Goal: Transaction & Acquisition: Subscribe to service/newsletter

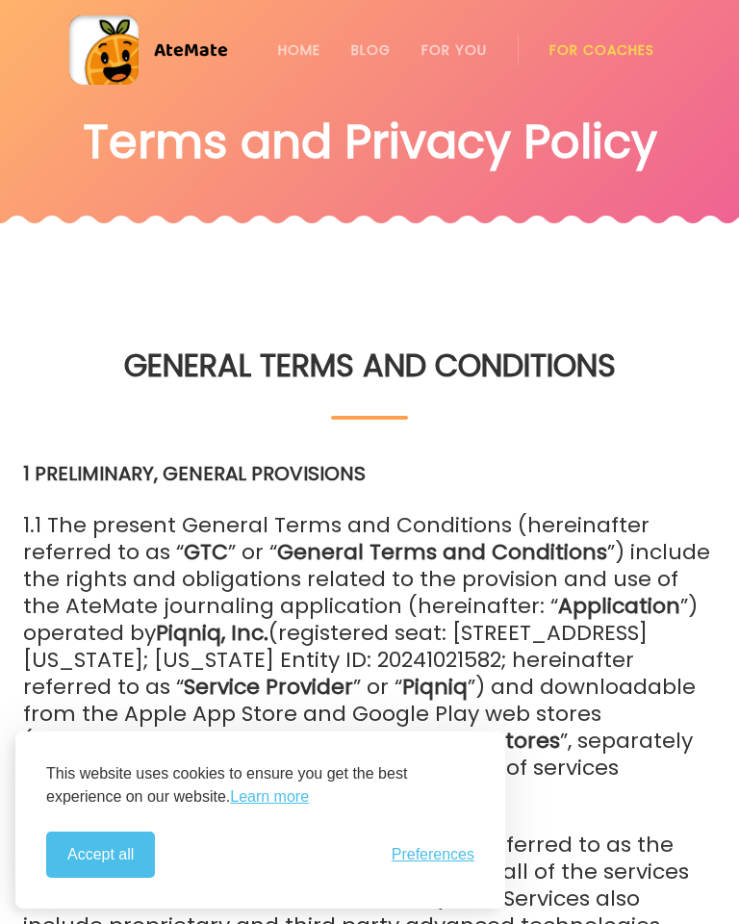
click at [116, 841] on button "Accept all" at bounding box center [100, 855] width 109 height 46
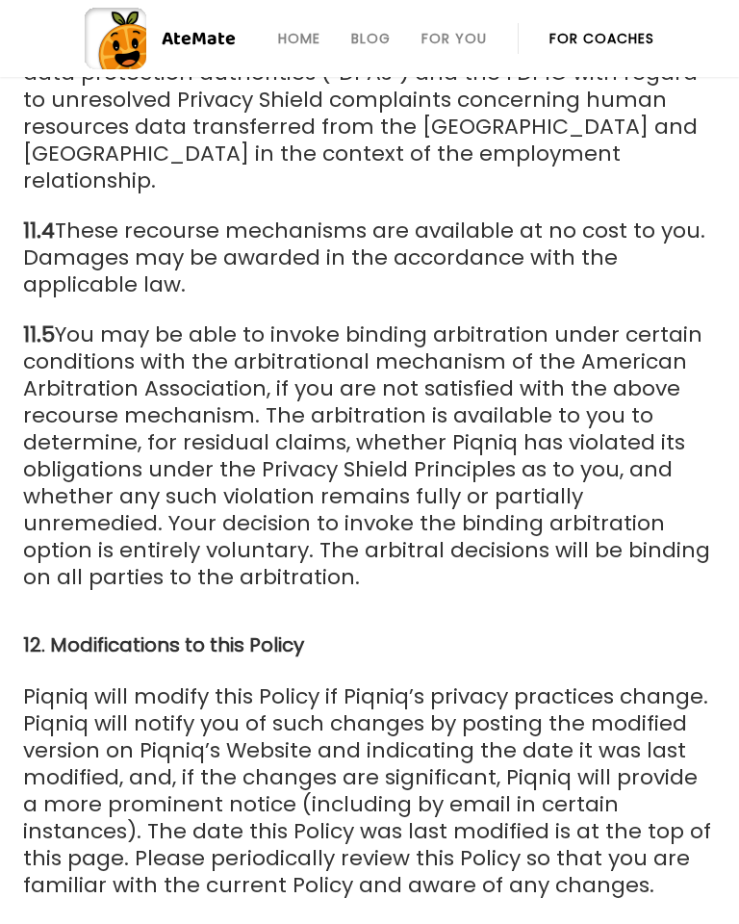
scroll to position [46451, 0]
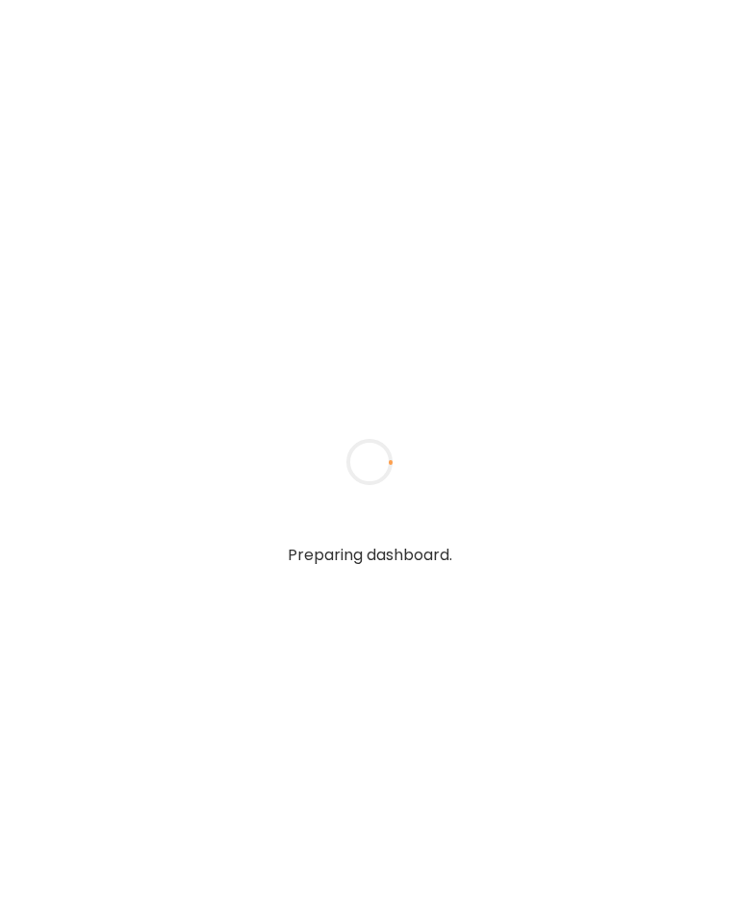
click at [301, 758] on div "Preparing dashboard." at bounding box center [369, 462] width 739 height 924
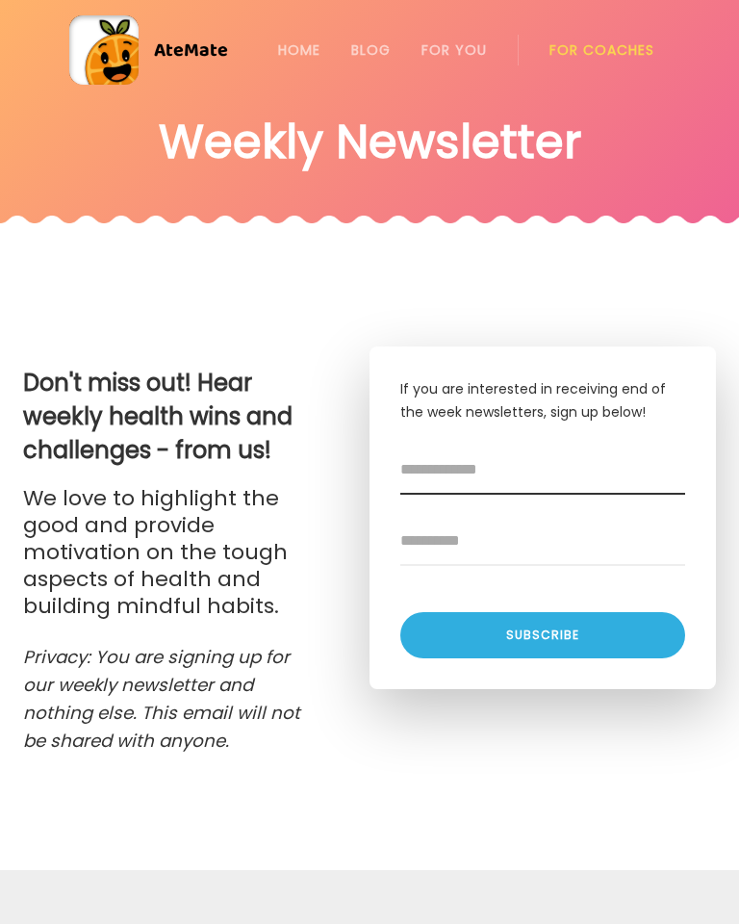
click at [467, 478] on input "Email address" at bounding box center [543, 471] width 285 height 48
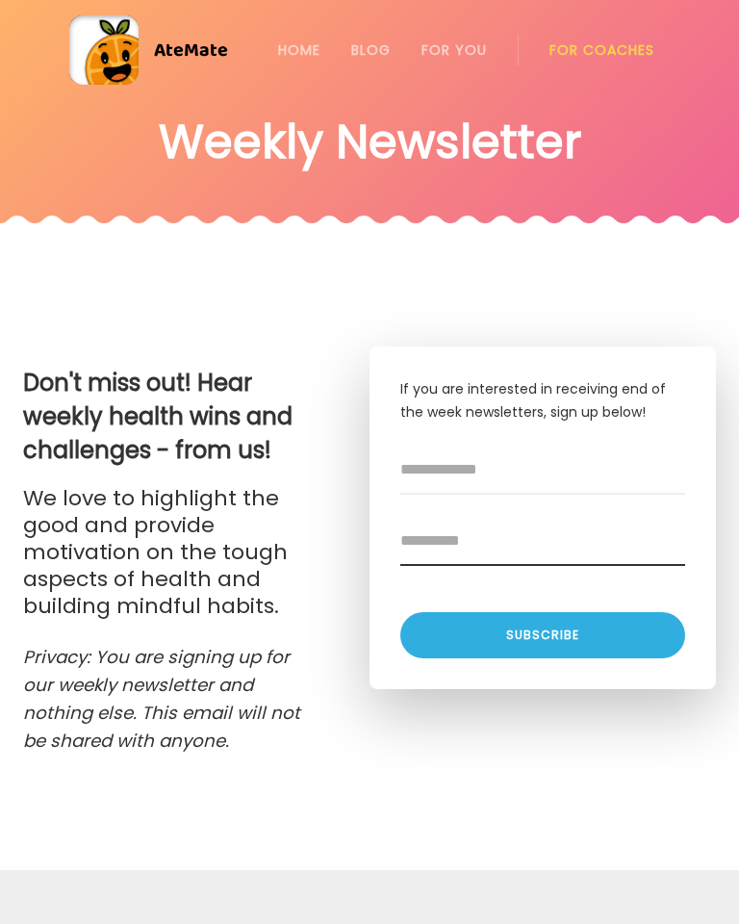
type input "******"
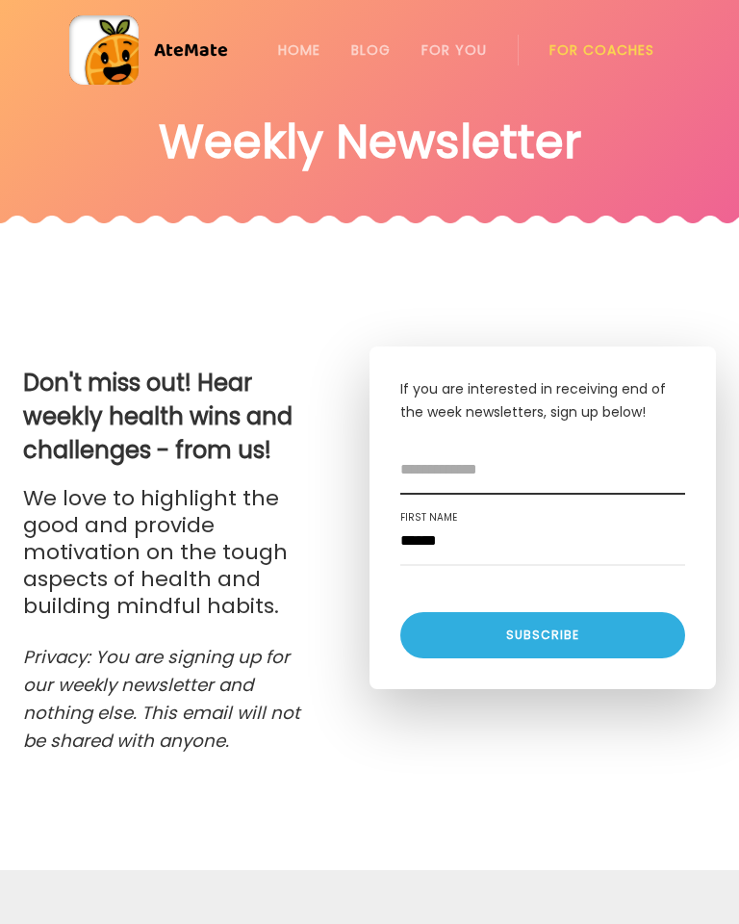
click at [486, 470] on input "Email address" at bounding box center [543, 471] width 285 height 48
type input "**********"
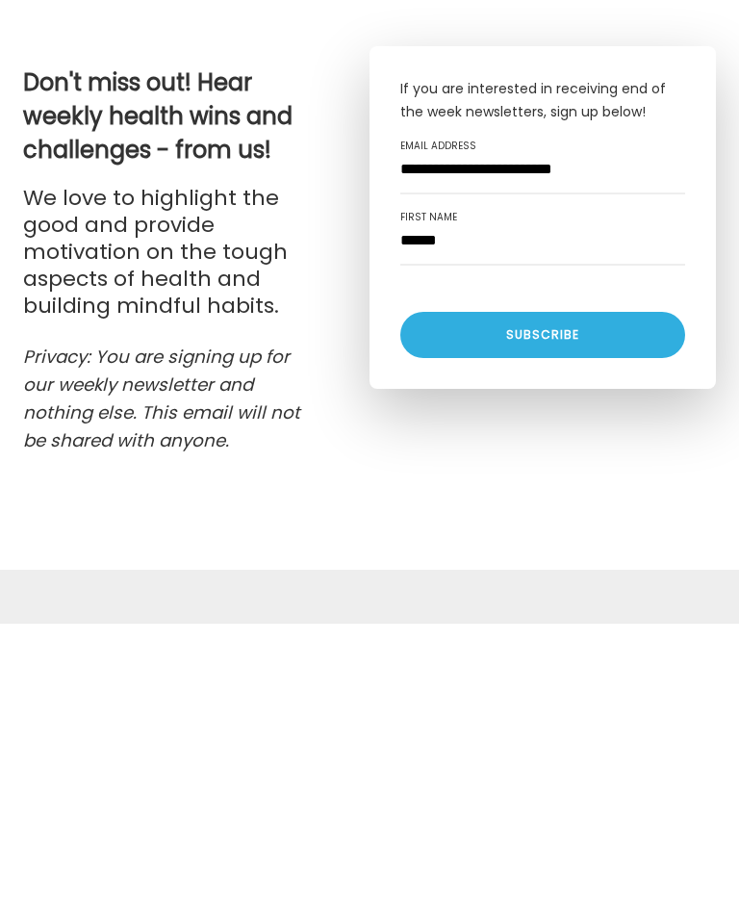
click at [481, 612] on div "Subscribe" at bounding box center [543, 635] width 285 height 46
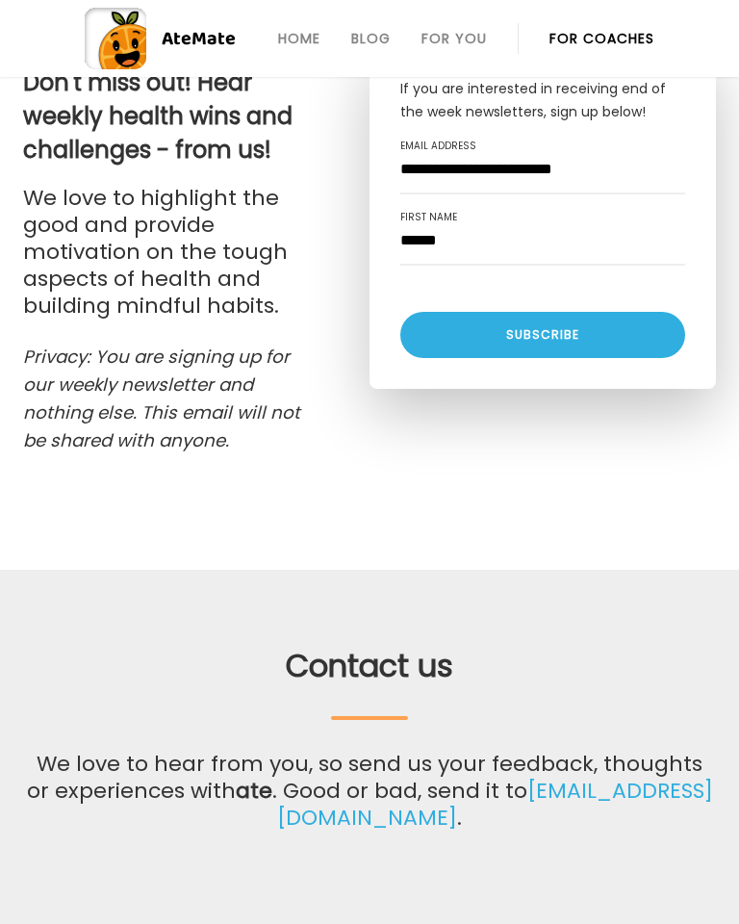
click at [478, 330] on div "Subscribe" at bounding box center [543, 335] width 285 height 46
click at [544, 340] on div "Subscribe" at bounding box center [543, 335] width 285 height 46
click at [467, 355] on div "Subscribe" at bounding box center [543, 335] width 285 height 46
click at [502, 335] on div "Subscribe" at bounding box center [543, 335] width 285 height 46
click at [514, 335] on div "Subscribe" at bounding box center [543, 335] width 285 height 46
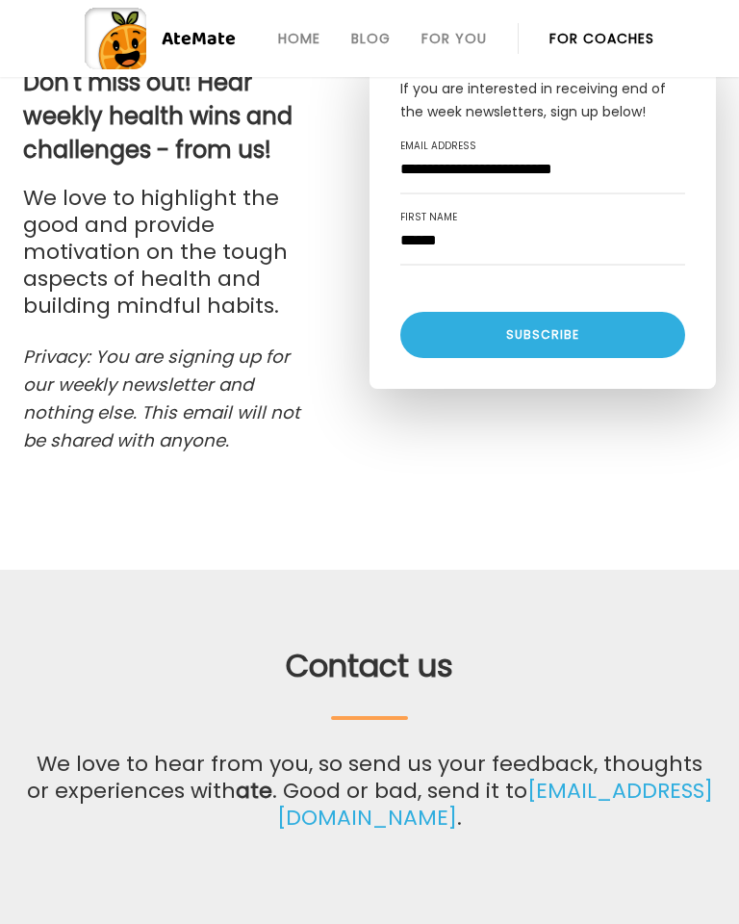
click at [480, 341] on div "Subscribe" at bounding box center [543, 335] width 285 height 46
click at [486, 322] on div "Subscribe" at bounding box center [543, 335] width 285 height 46
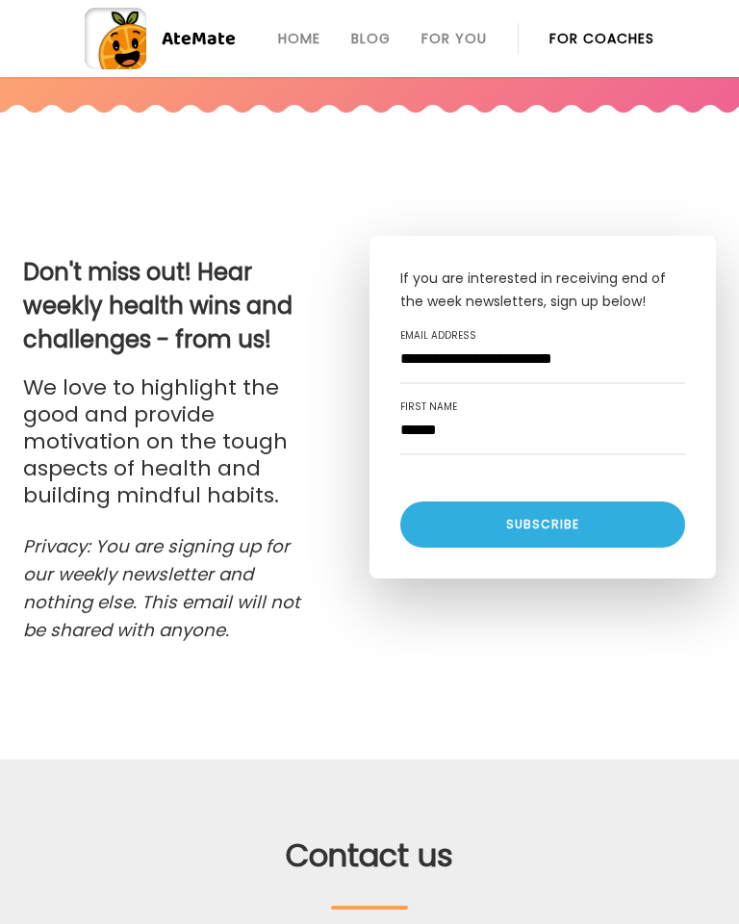
scroll to position [107, 0]
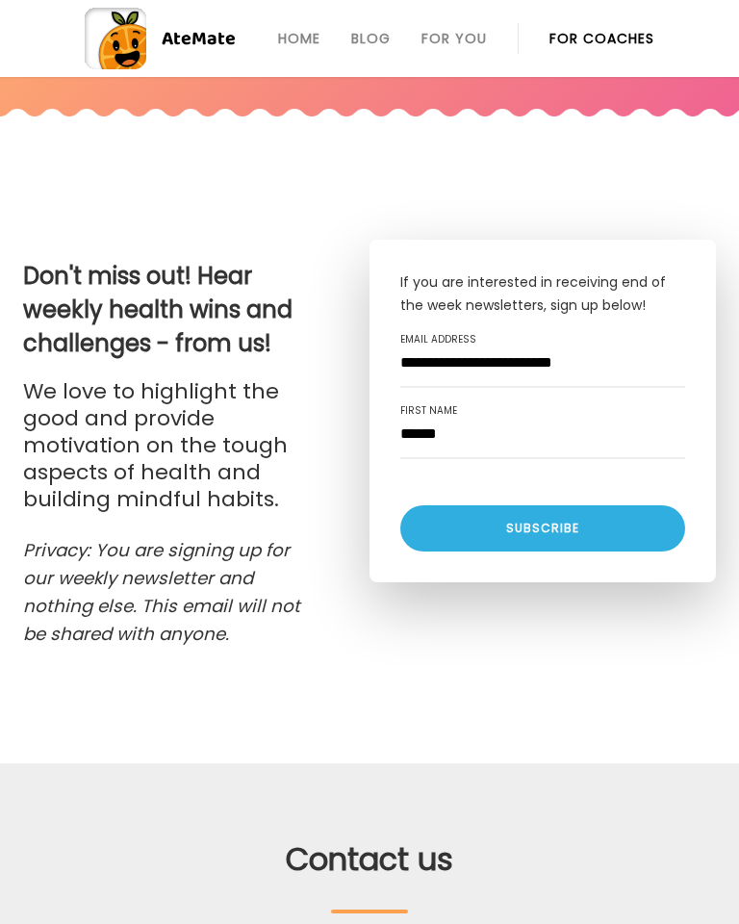
click at [458, 538] on div "Subscribe" at bounding box center [543, 528] width 285 height 46
click at [458, 535] on div "Subscribe" at bounding box center [543, 528] width 285 height 46
click at [496, 534] on div "Subscribe" at bounding box center [543, 528] width 285 height 46
click at [499, 544] on div "Subscribe" at bounding box center [543, 528] width 285 height 46
